Goal: Find specific page/section: Find specific page/section

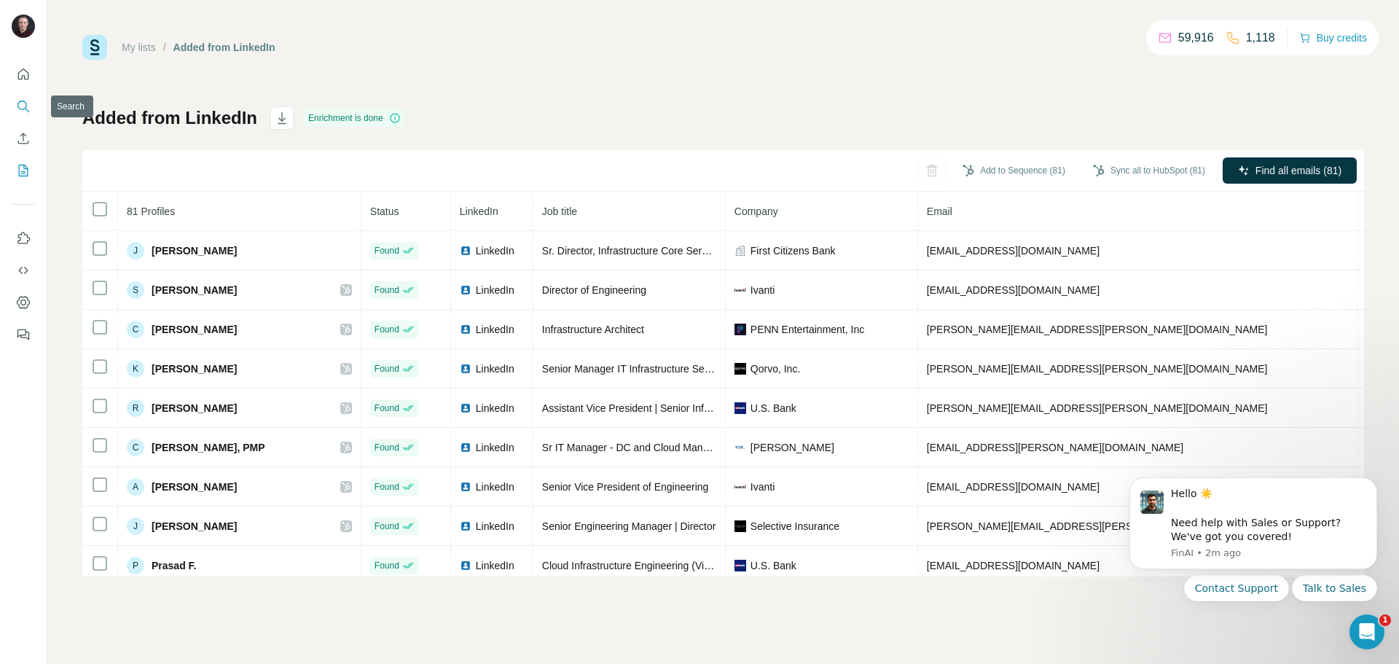
click at [34, 103] on button "Search" at bounding box center [23, 106] width 23 height 26
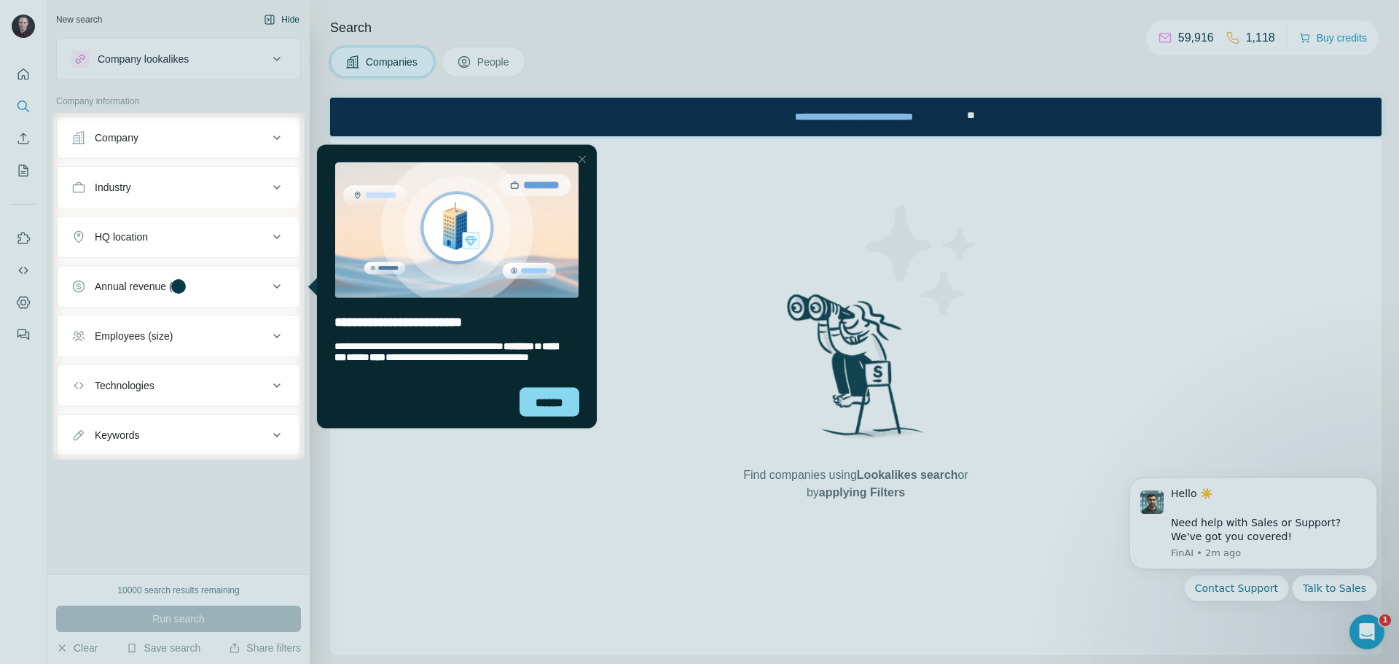
click at [278, 20] on div at bounding box center [699, 56] width 1399 height 113
click at [291, 22] on div at bounding box center [699, 56] width 1399 height 113
click at [580, 159] on div "Close Step" at bounding box center [581, 158] width 17 height 17
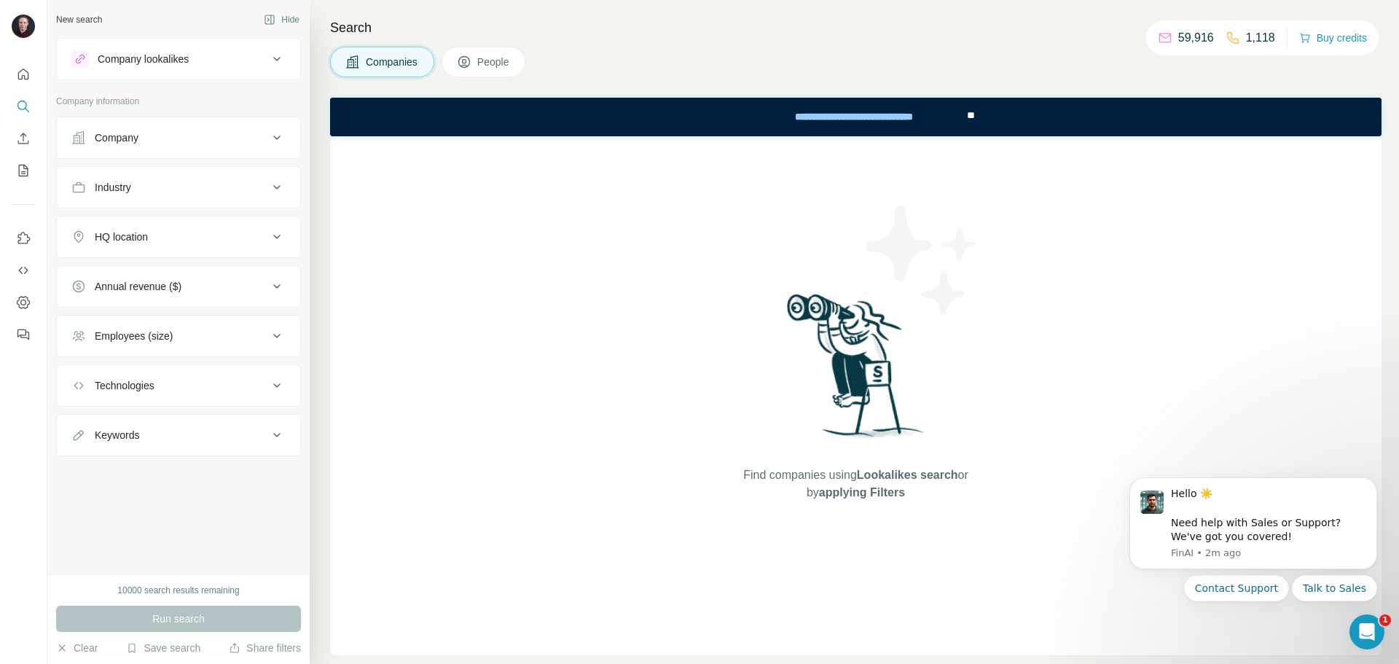
click at [502, 66] on span "People" at bounding box center [494, 62] width 34 height 15
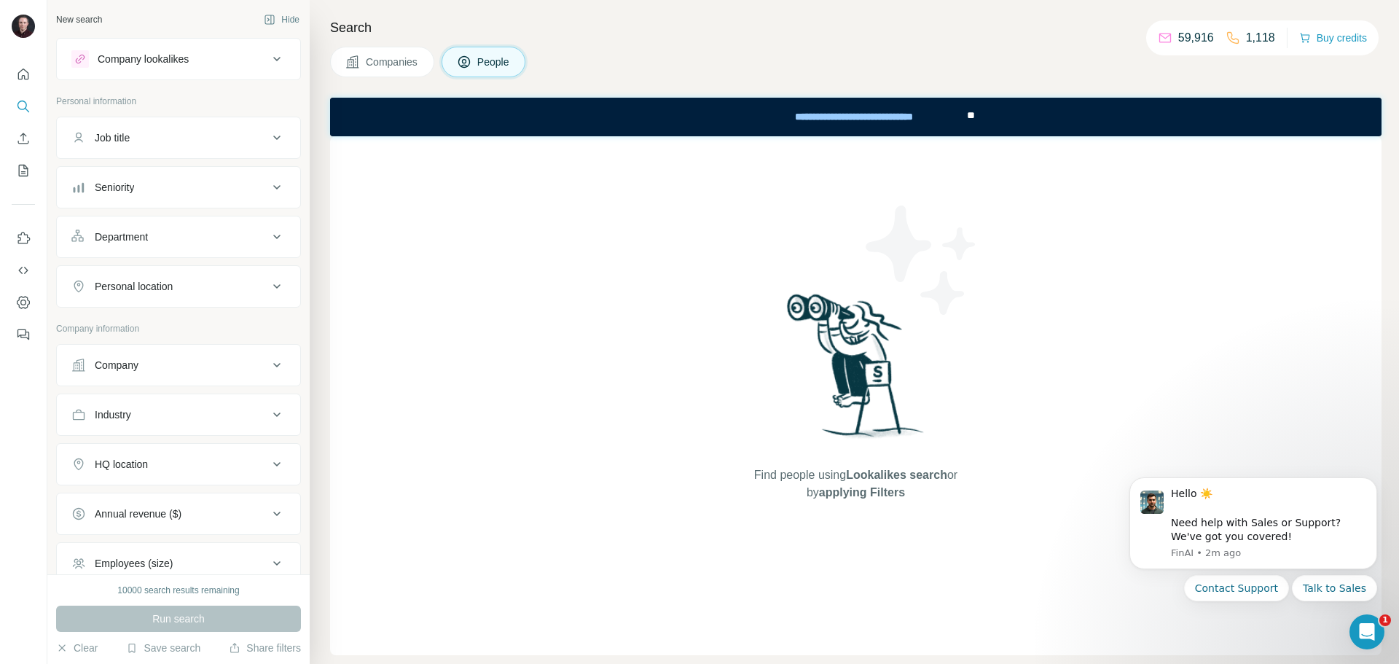
click at [35, 79] on div at bounding box center [23, 199] width 47 height 295
